Goal: Transaction & Acquisition: Purchase product/service

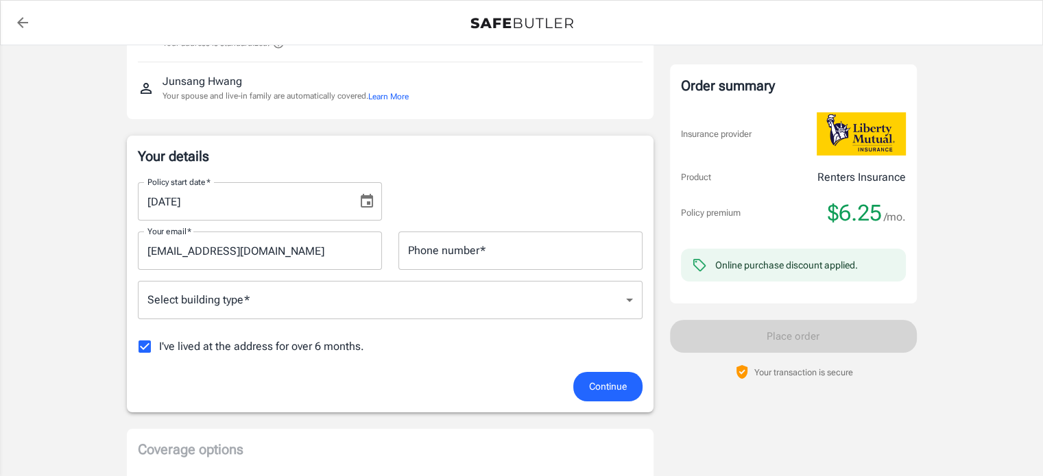
scroll to position [137, 0]
click at [531, 253] on input "Phone number   *" at bounding box center [520, 251] width 244 height 38
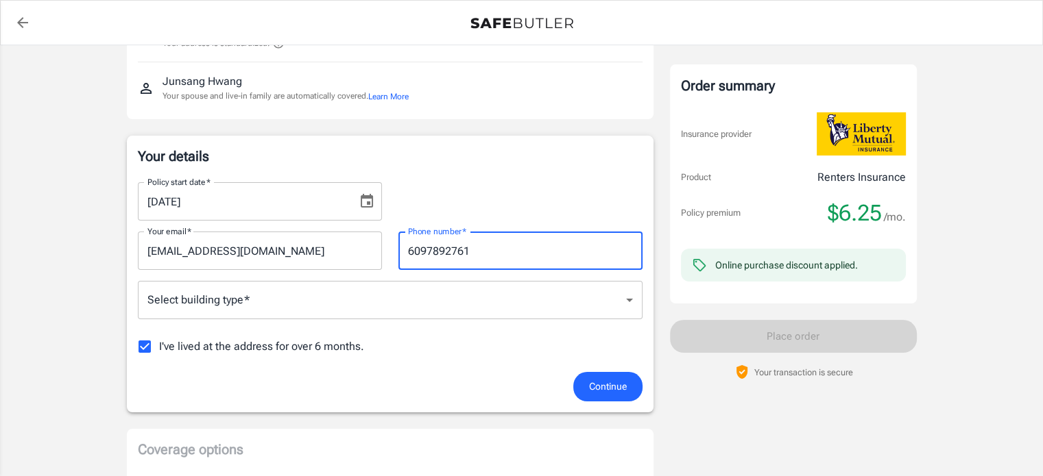
type input "6097892761"
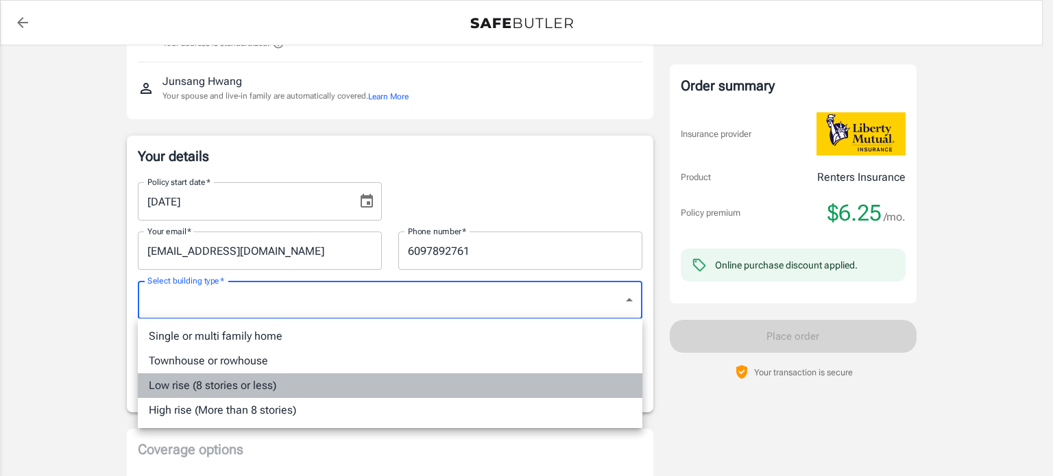
click at [407, 383] on li "Low rise (8 stories or less)" at bounding box center [390, 386] width 505 height 25
type input "lowrise"
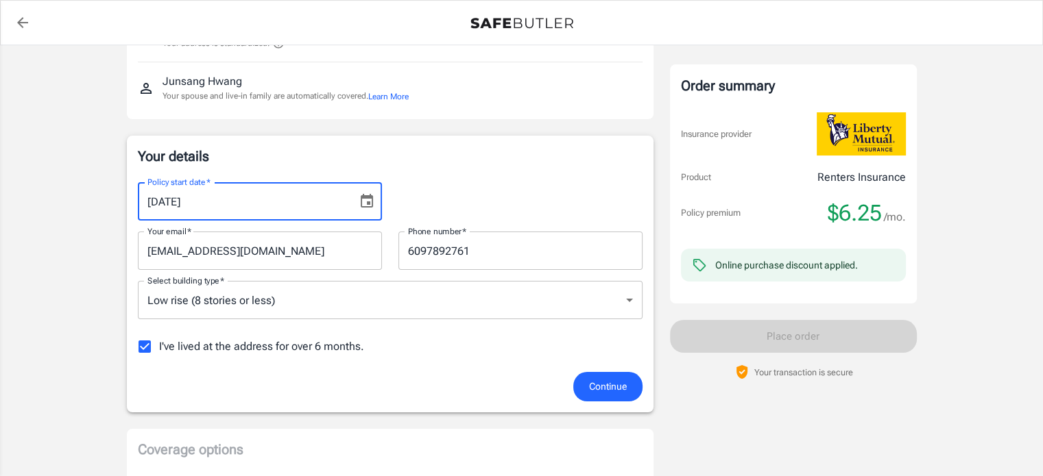
click at [256, 210] on input "[DATE]" at bounding box center [243, 201] width 210 height 38
click at [374, 199] on icon "Choose date, selected date is Oct 15, 2025" at bounding box center [367, 201] width 16 height 16
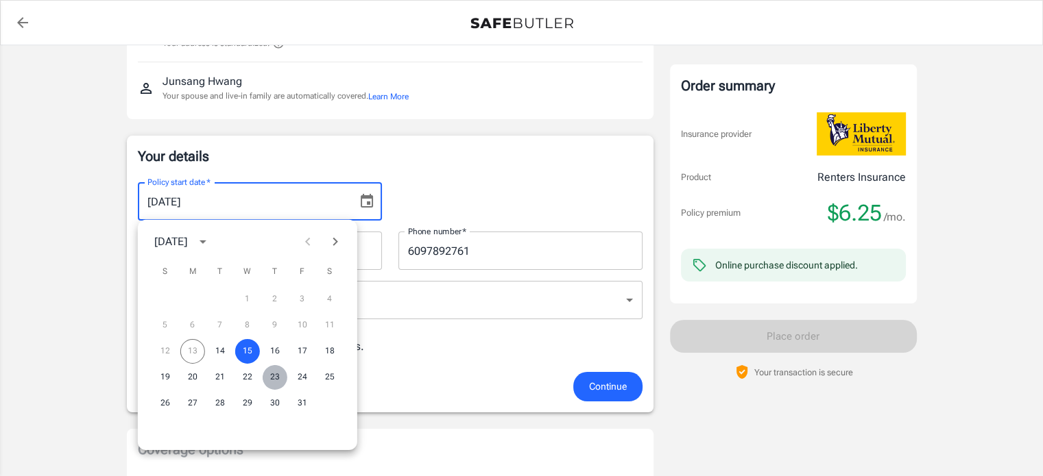
click at [275, 375] on button "23" at bounding box center [275, 377] width 25 height 25
type input "[DATE]"
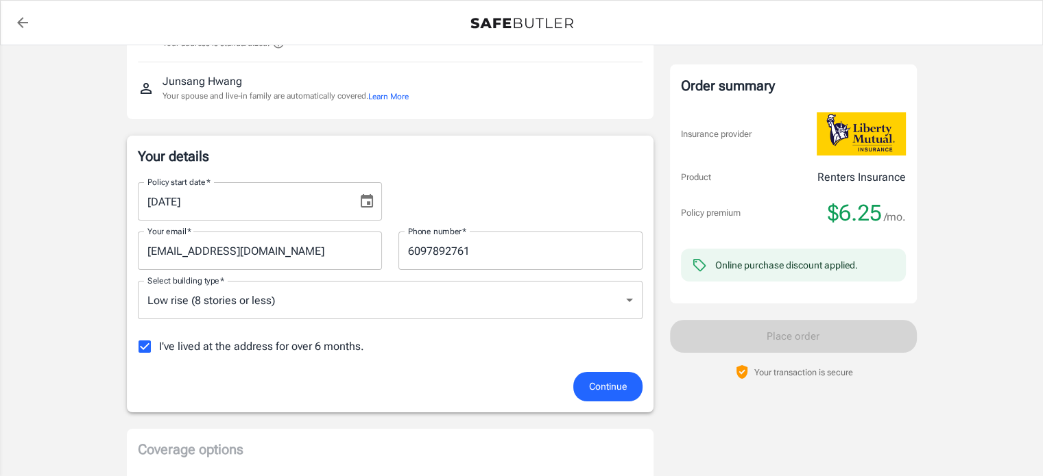
click at [144, 345] on input "I've lived at the address for over 6 months." at bounding box center [144, 346] width 29 height 29
checkbox input "false"
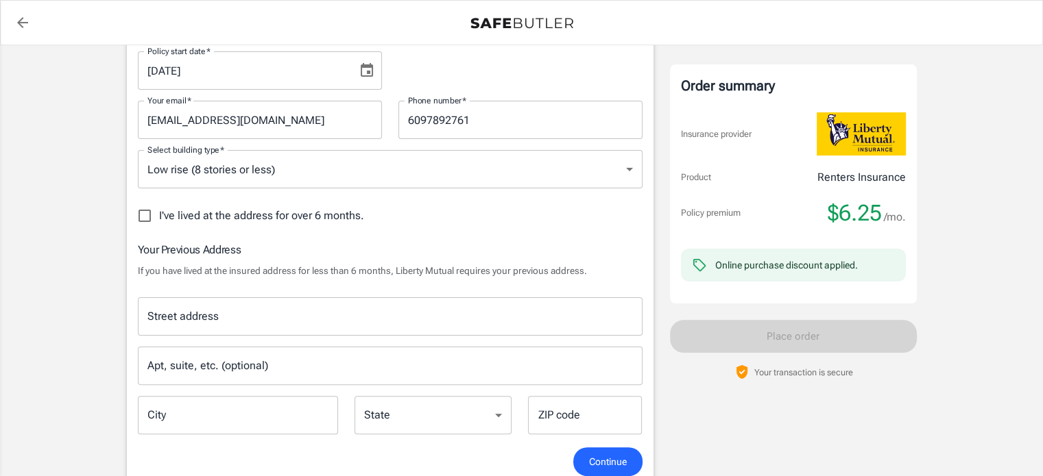
scroll to position [274, 0]
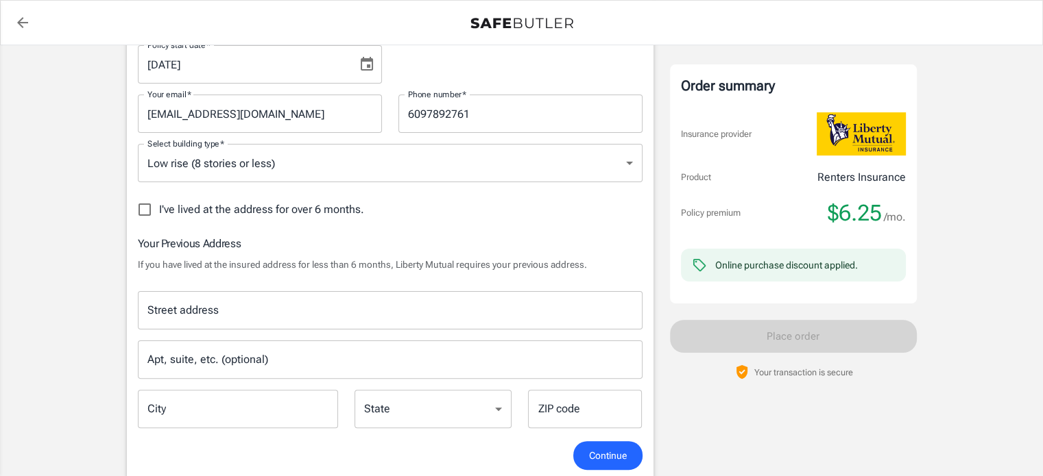
click at [299, 303] on input "Street address" at bounding box center [390, 311] width 492 height 26
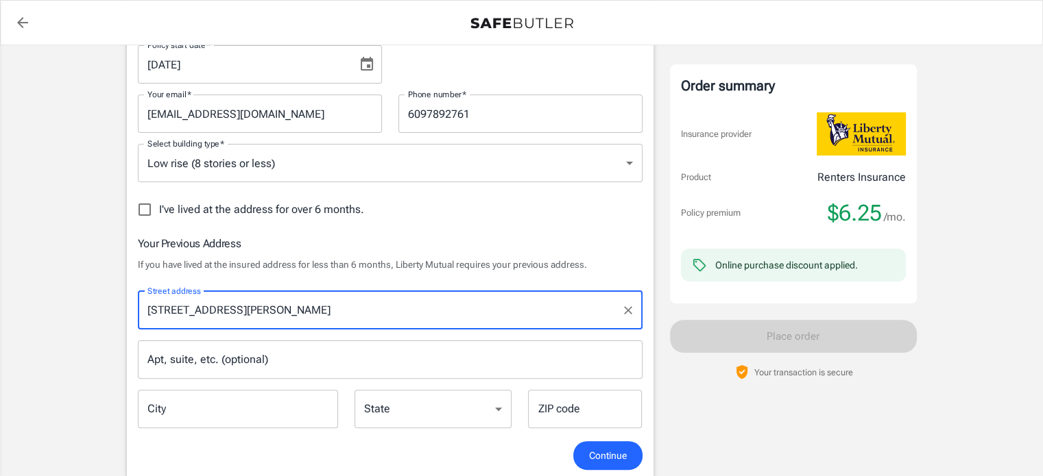
type input "[STREET_ADDRESS]"
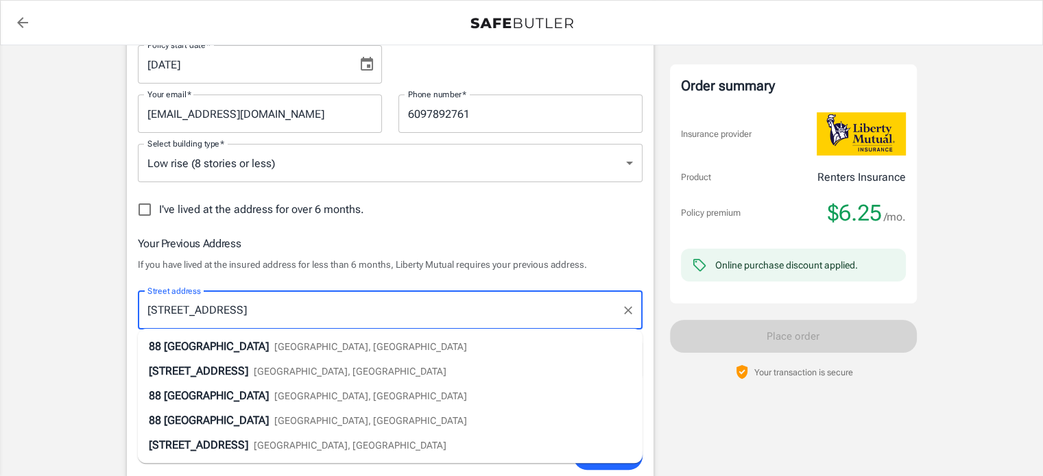
click at [277, 352] on span "[GEOGRAPHIC_DATA], [GEOGRAPHIC_DATA]" at bounding box center [370, 346] width 193 height 11
type input "[GEOGRAPHIC_DATA]"
select select "NJ"
type input "08540"
type input "[STREET_ADDRESS]"
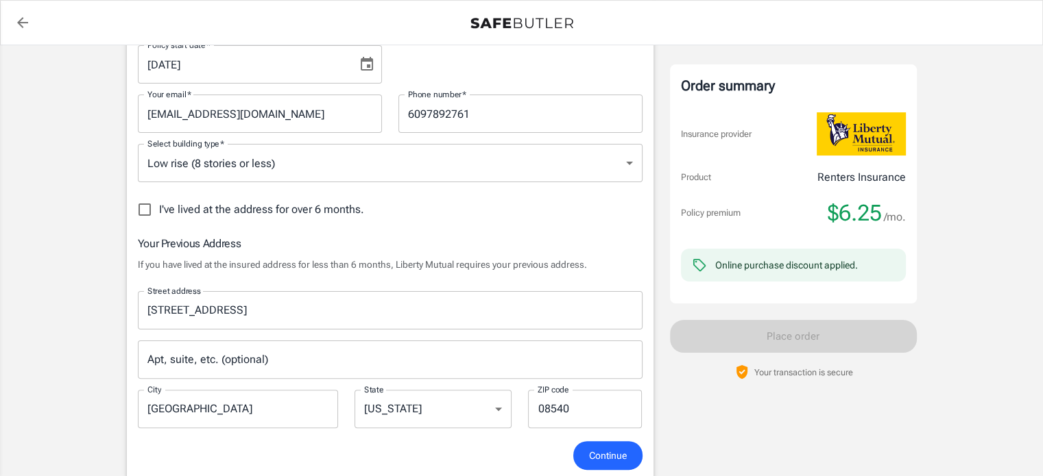
click at [279, 361] on input "Apt, suite, etc. (optional)" at bounding box center [390, 360] width 505 height 38
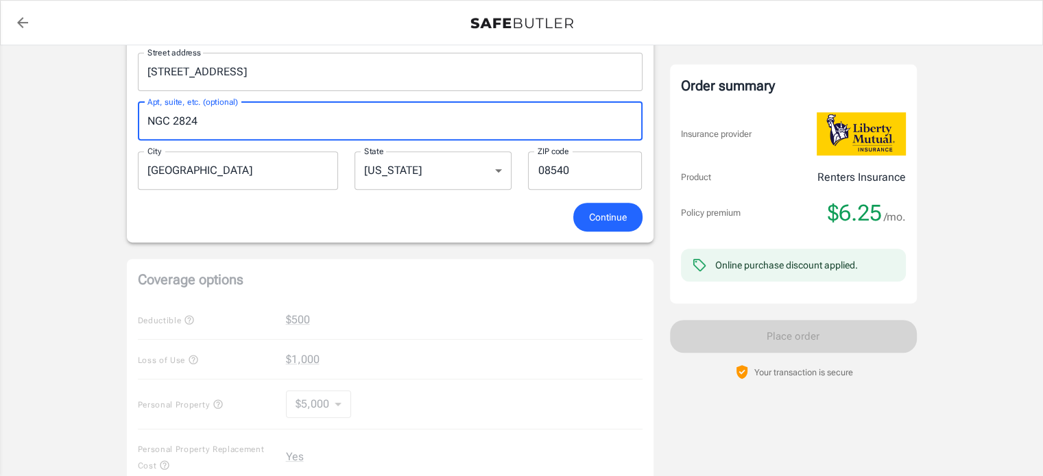
scroll to position [548, 0]
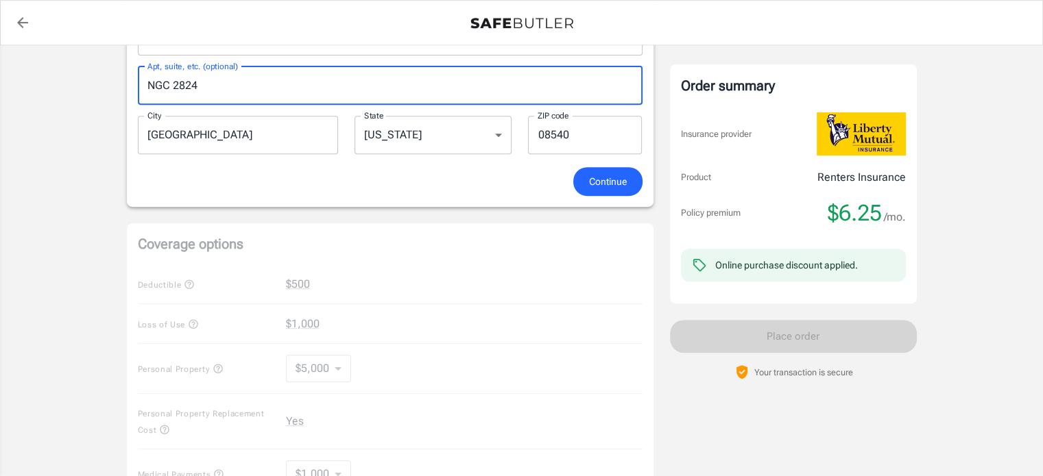
type input "NGC 2824"
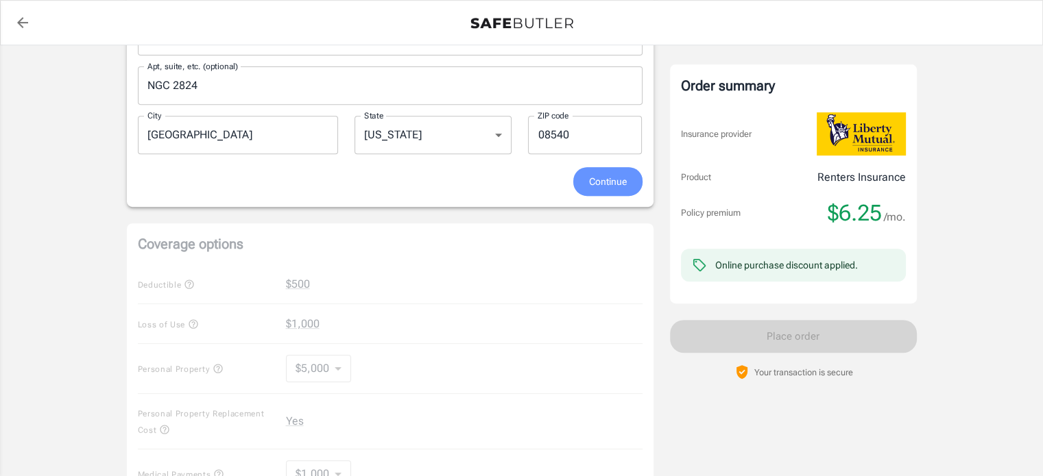
click at [589, 182] on span "Continue" at bounding box center [608, 181] width 38 height 17
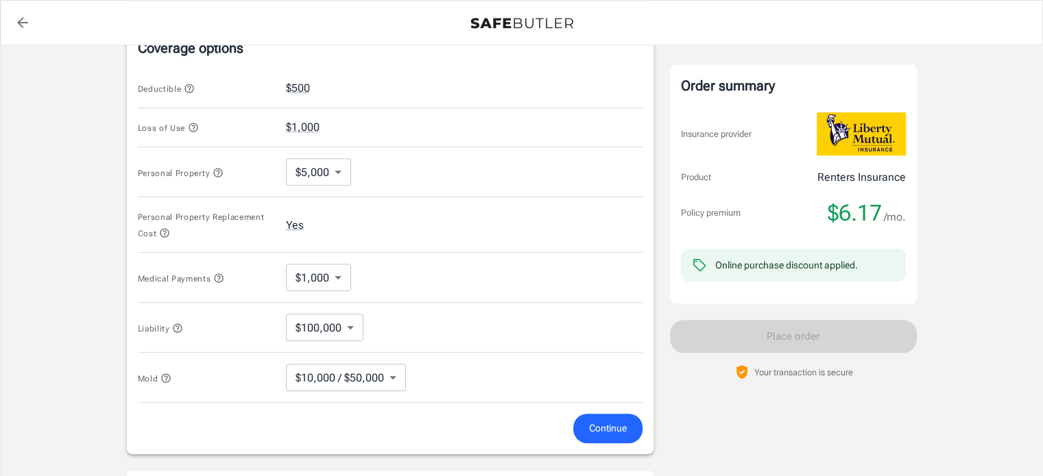
scroll to position [591, 0]
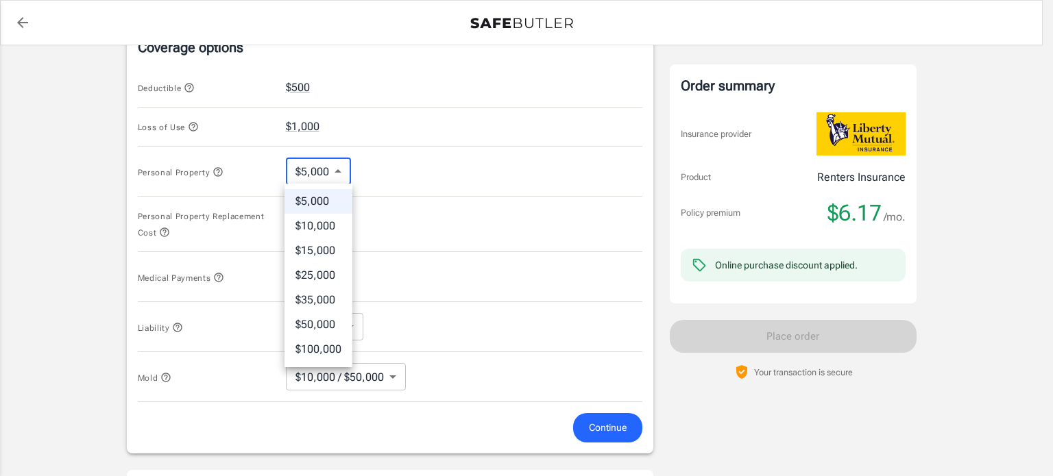
click at [341, 175] on body "Policy premium $ 6.17 /mo Liberty Mutual Renters Insurance [STREET_ADDRESS] You…" at bounding box center [526, 108] width 1053 height 1398
click at [341, 175] on div at bounding box center [526, 238] width 1053 height 476
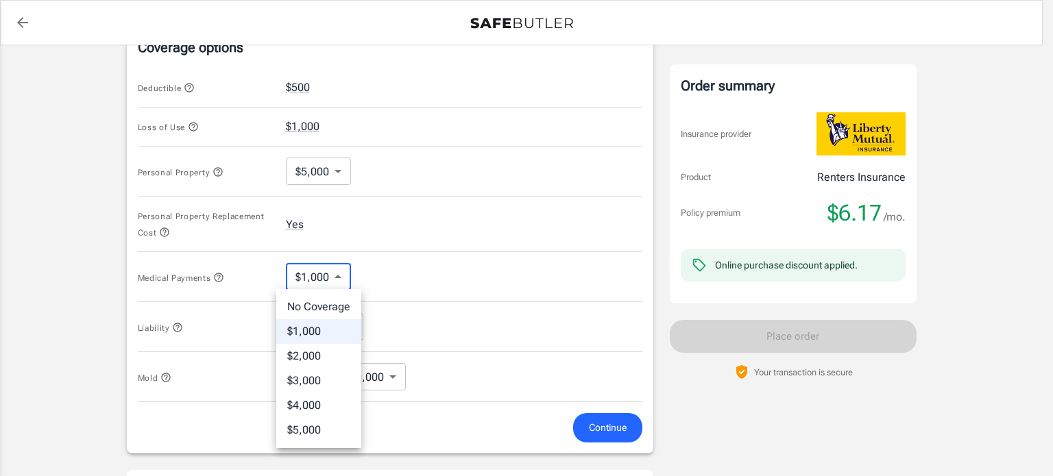
click at [336, 276] on body "Policy premium $ 6.17 /mo Liberty Mutual Renters Insurance [STREET_ADDRESS] You…" at bounding box center [526, 108] width 1053 height 1398
click at [336, 276] on div at bounding box center [526, 238] width 1053 height 476
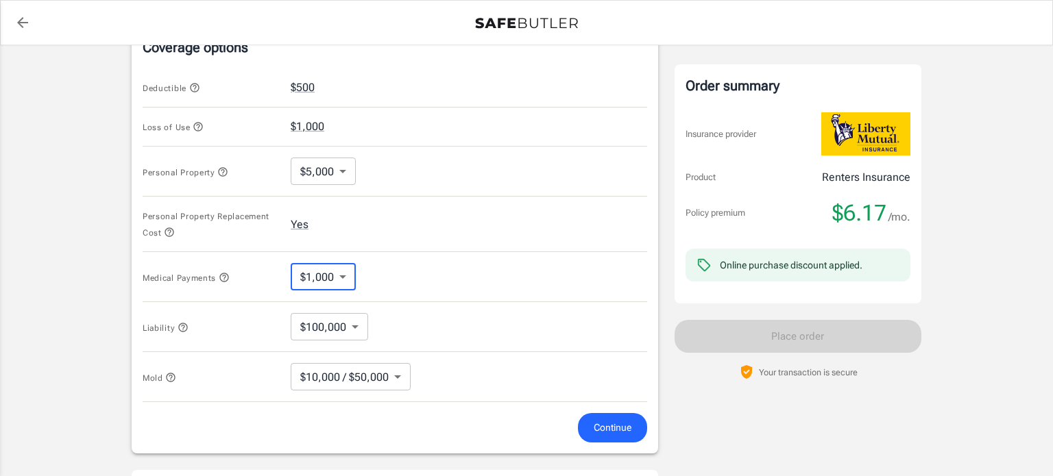
click at [384, 375] on body "Policy premium $ 6.17 /mo Liberty Mutual Renters Insurance [STREET_ADDRESS] You…" at bounding box center [526, 108] width 1053 height 1398
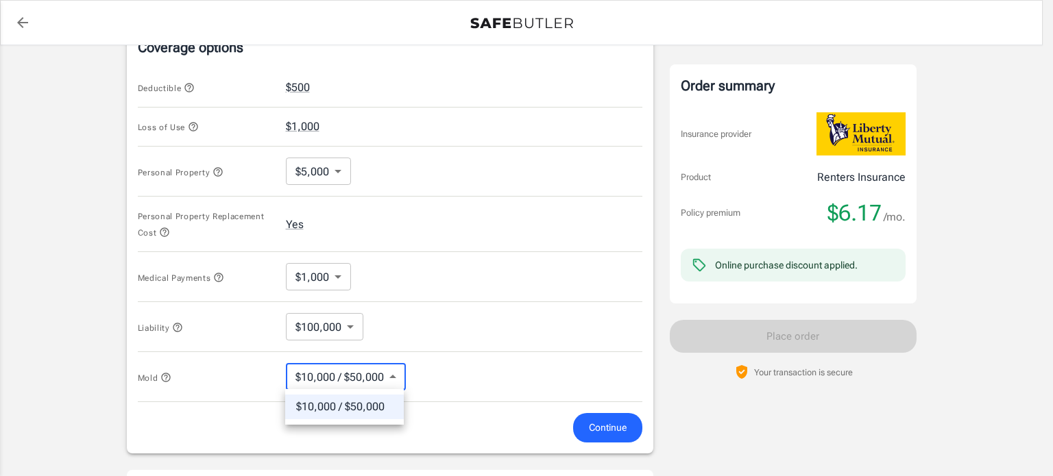
click at [389, 375] on div at bounding box center [526, 238] width 1053 height 476
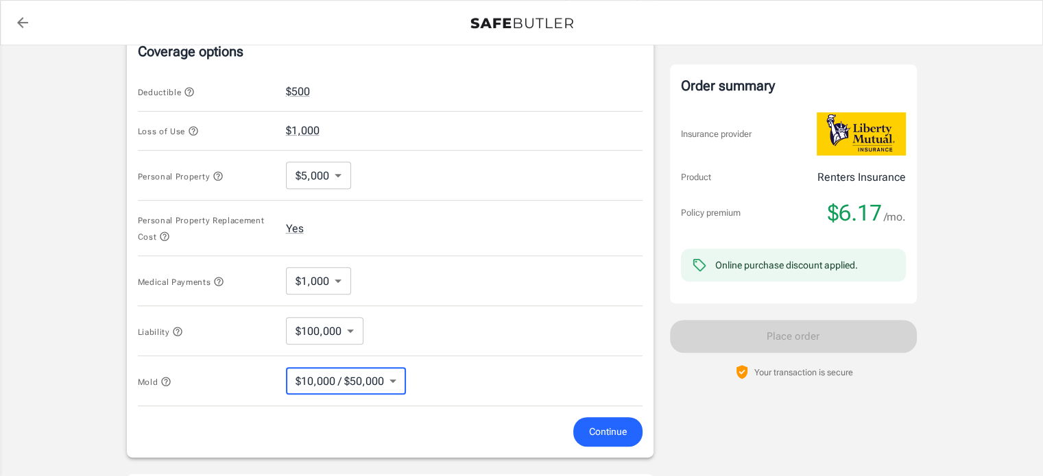
scroll to position [617, 0]
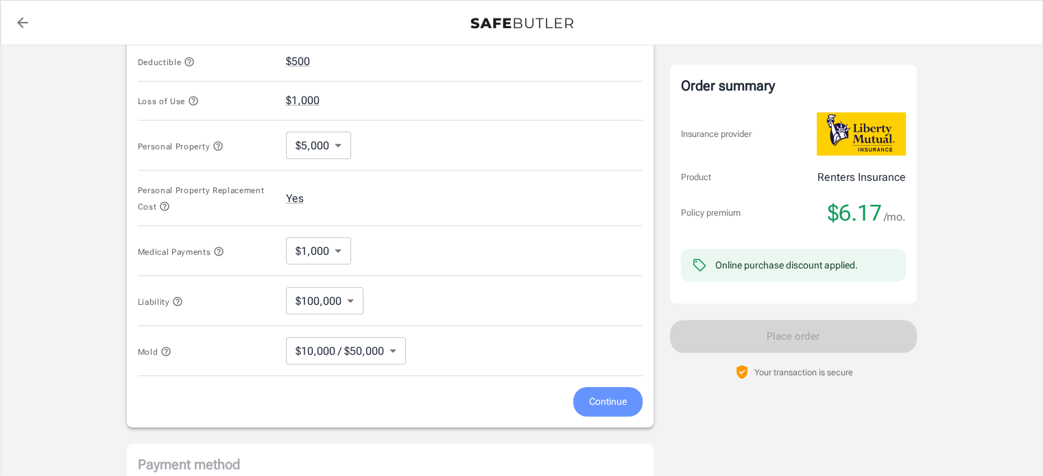
click at [606, 394] on span "Continue" at bounding box center [608, 402] width 38 height 17
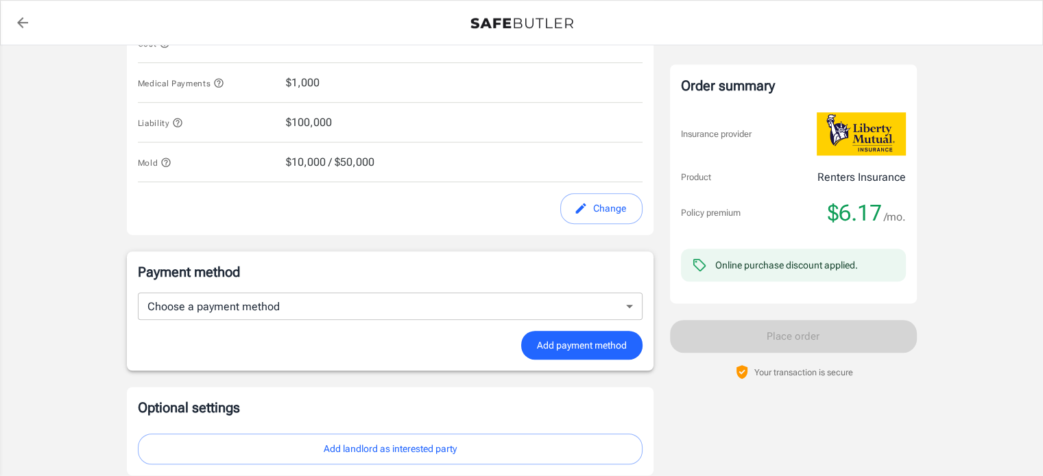
scroll to position [842, 0]
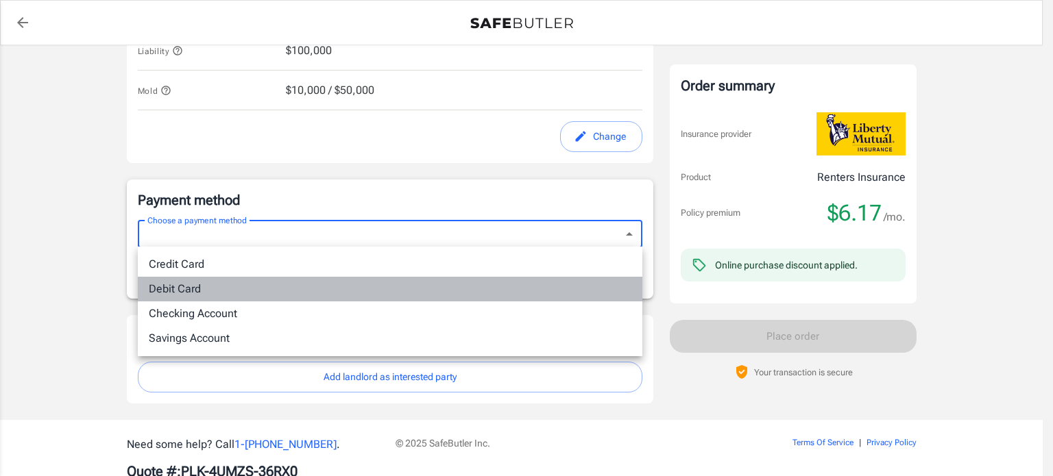
click at [352, 299] on li "Debit Card" at bounding box center [390, 289] width 505 height 25
type input "debit"
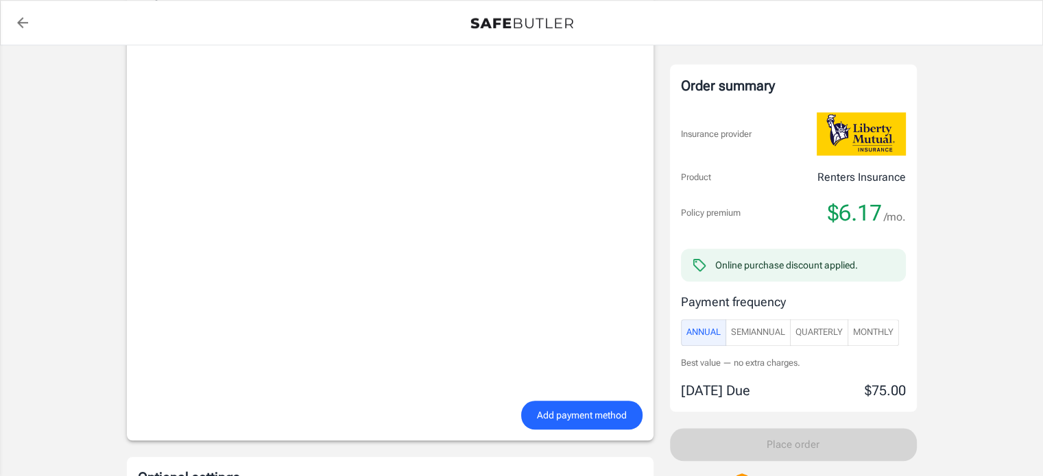
scroll to position [1227, 0]
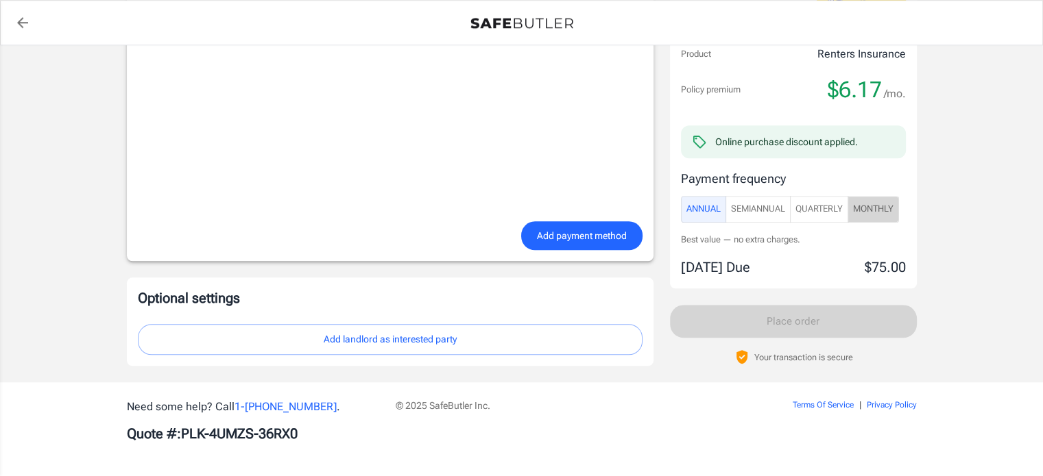
click at [867, 210] on span "Monthly" at bounding box center [873, 210] width 40 height 16
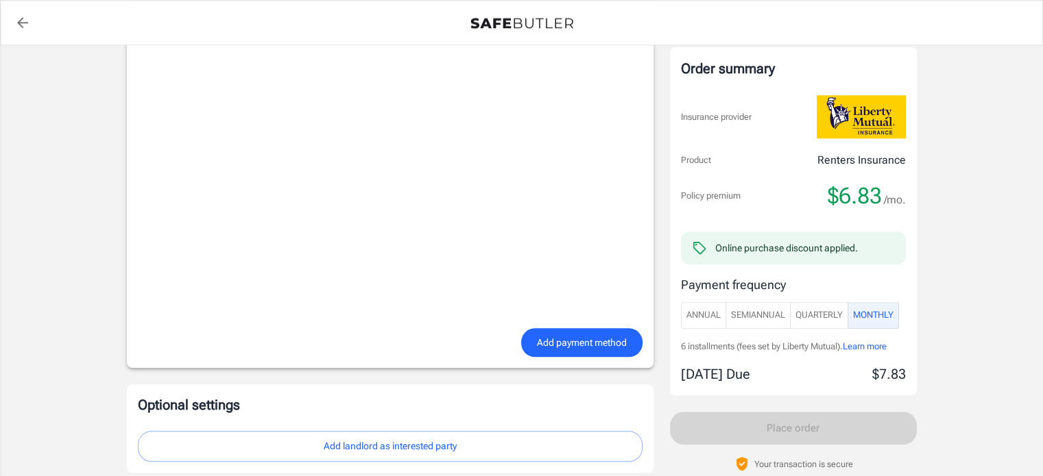
scroll to position [1090, 0]
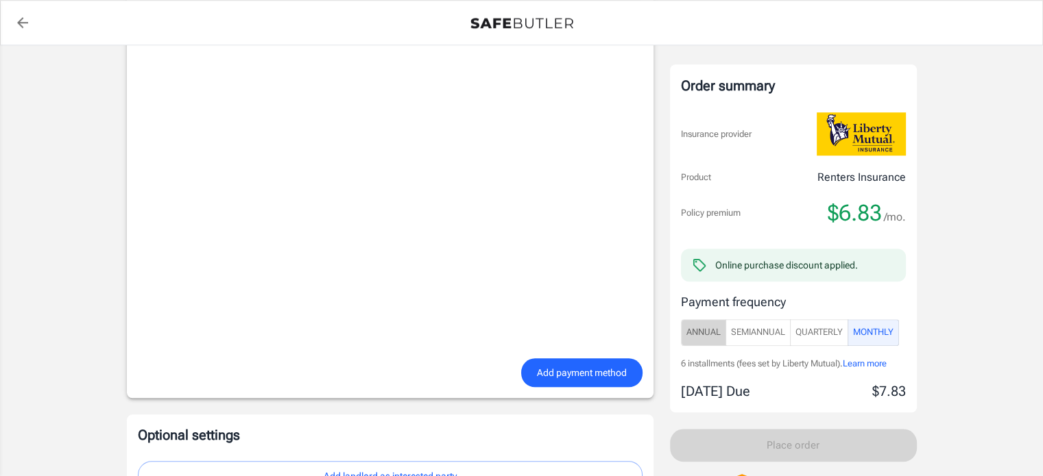
click at [697, 328] on span "Annual" at bounding box center [703, 333] width 34 height 16
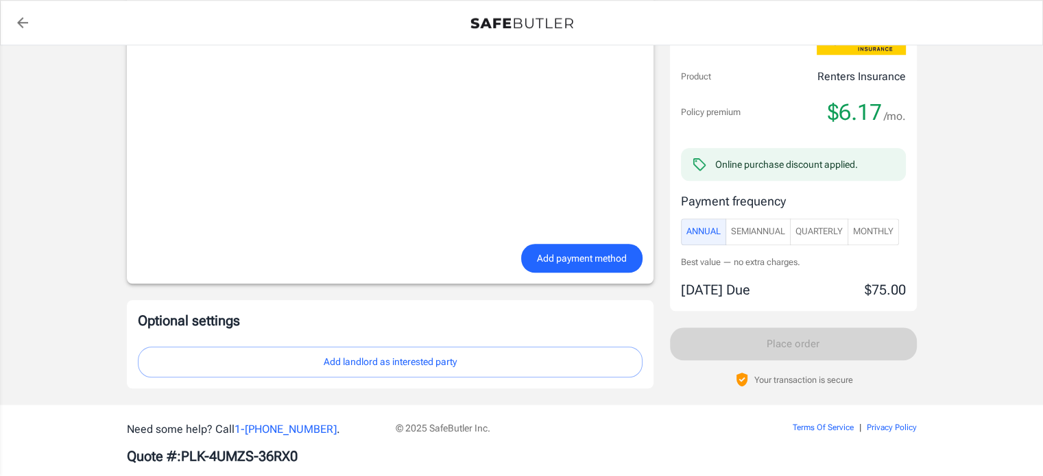
scroll to position [1227, 0]
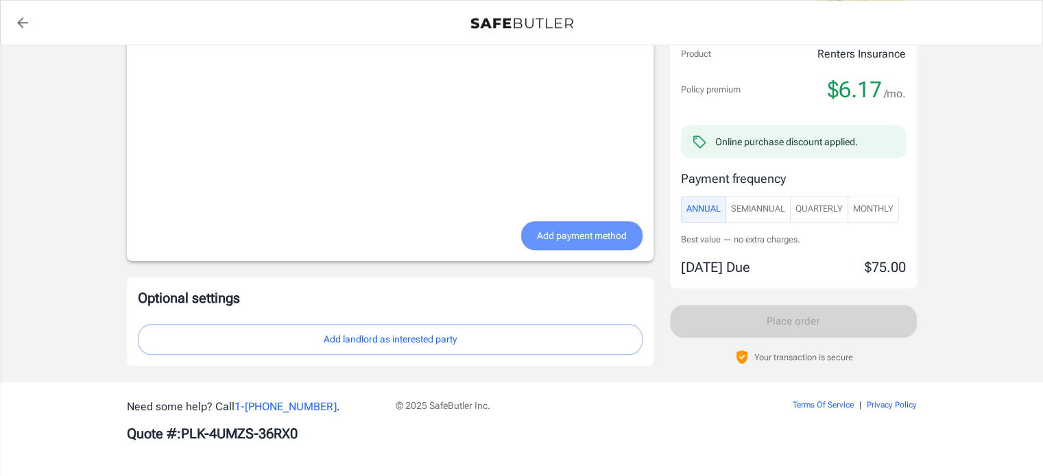
click at [579, 238] on span "Add payment method" at bounding box center [582, 236] width 90 height 17
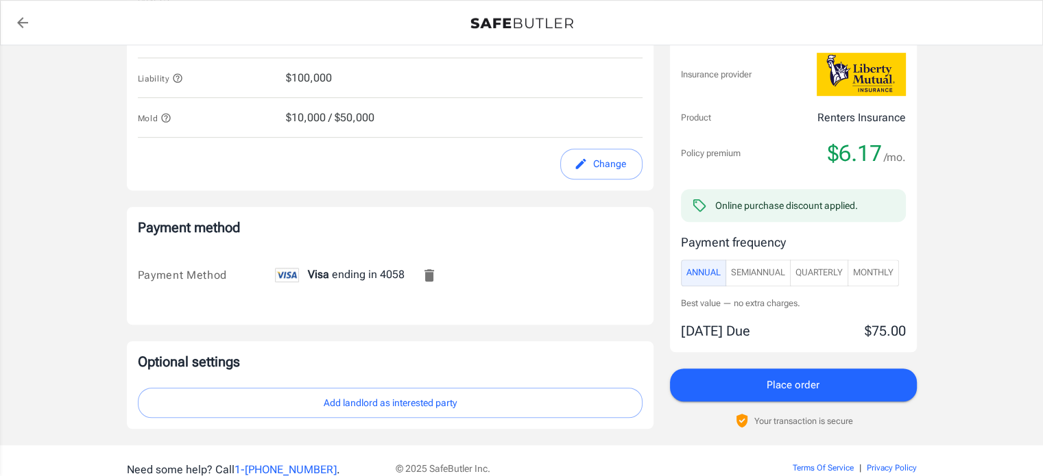
scroll to position [823, 0]
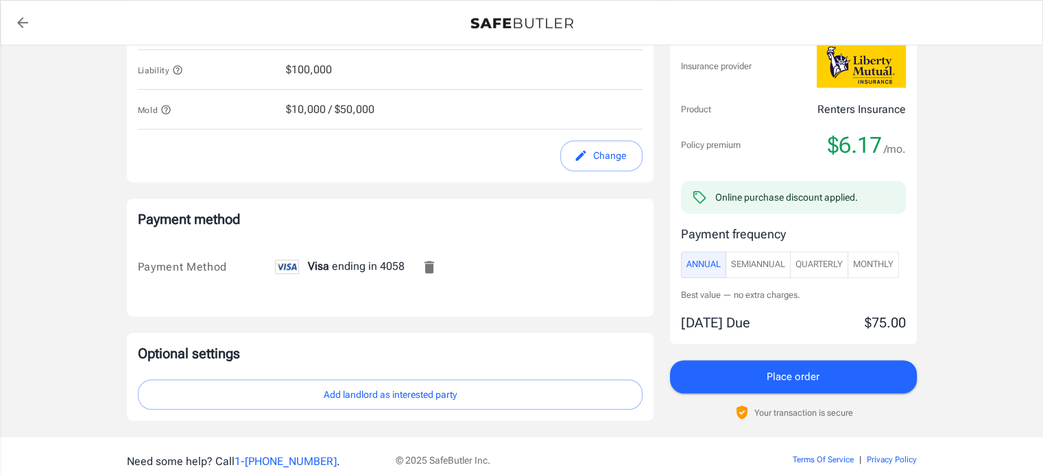
click at [881, 263] on span "Monthly" at bounding box center [873, 264] width 40 height 16
click at [803, 372] on span "Place order" at bounding box center [792, 377] width 53 height 18
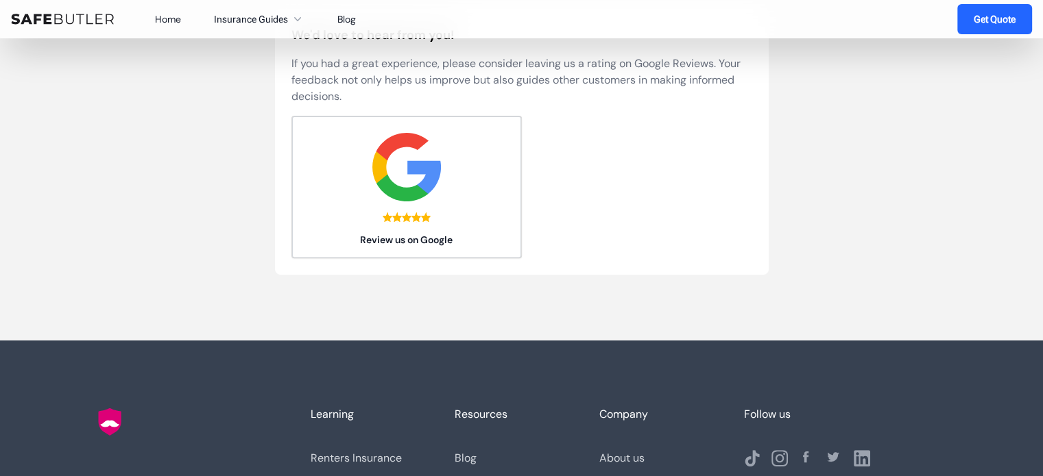
scroll to position [411, 0]
